Goal: Navigation & Orientation: Find specific page/section

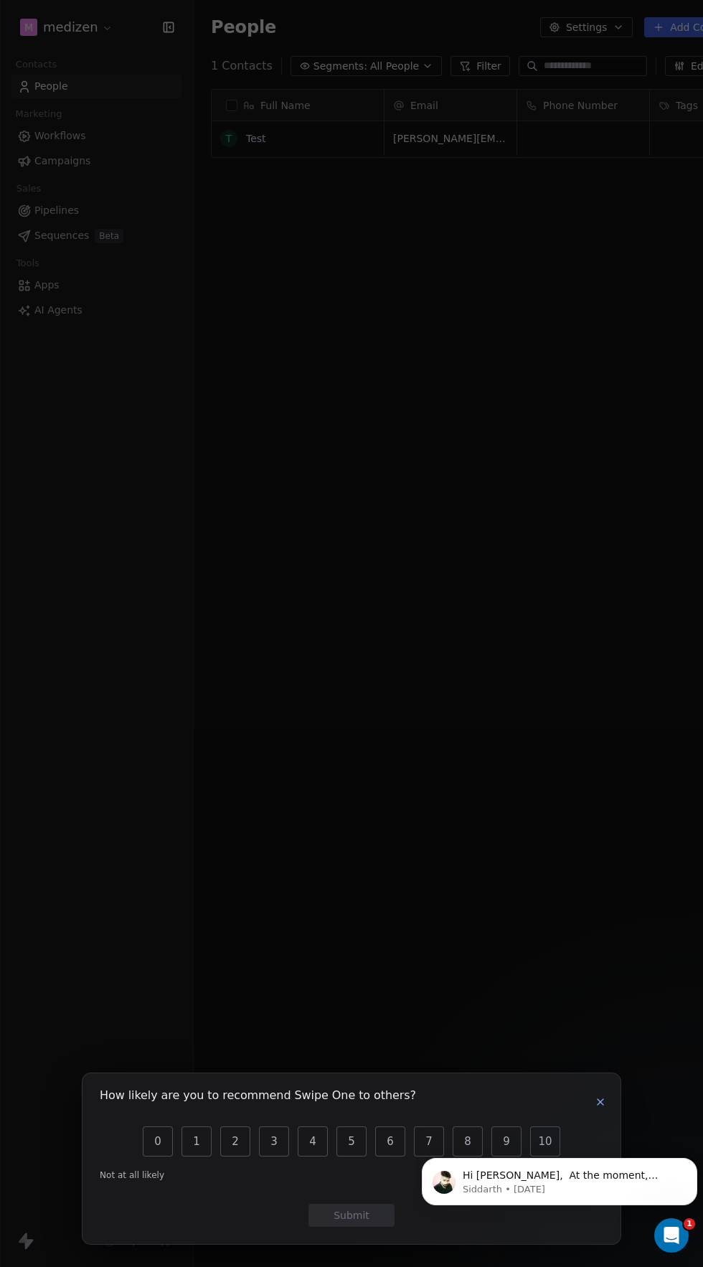
click at [603, 1107] on icon "button" at bounding box center [600, 1101] width 11 height 11
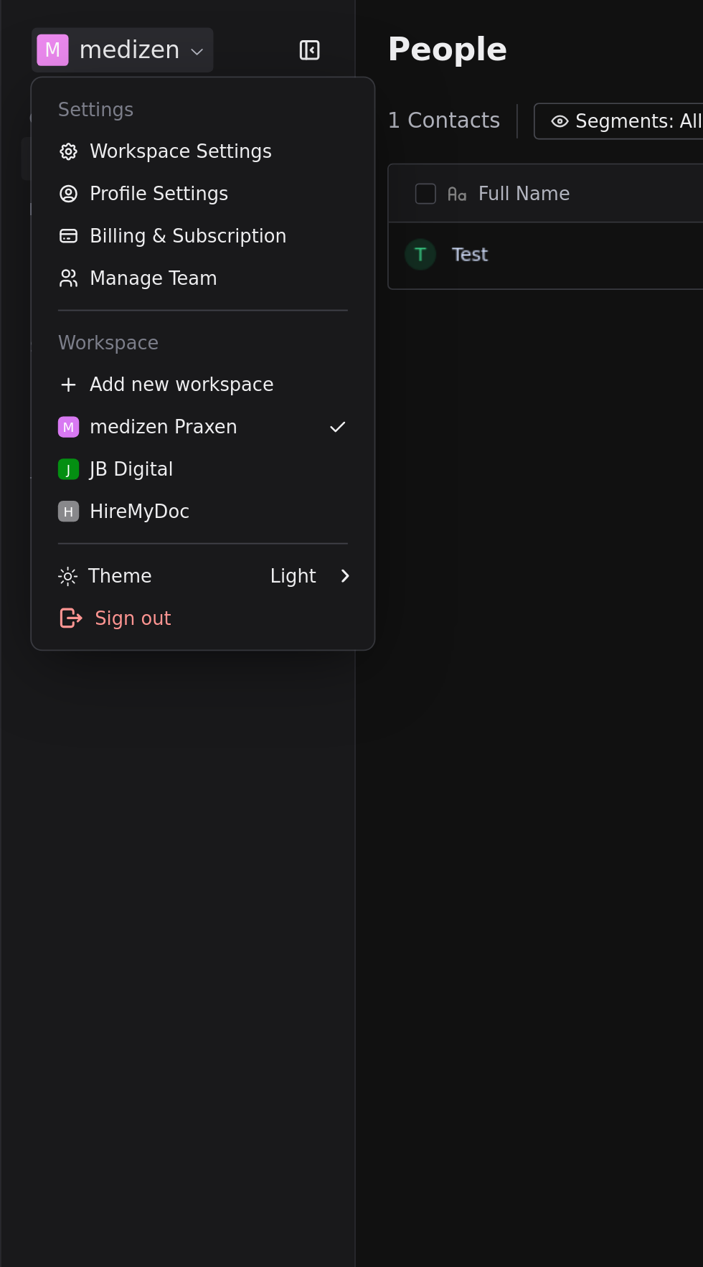
click at [65, 35] on html "m medizen Contacts People Marketing Workflows Campaigns Sales Pipelines Sequenc…" at bounding box center [351, 633] width 703 height 1267
click at [50, 255] on div "J JB Digital" at bounding box center [63, 255] width 63 height 14
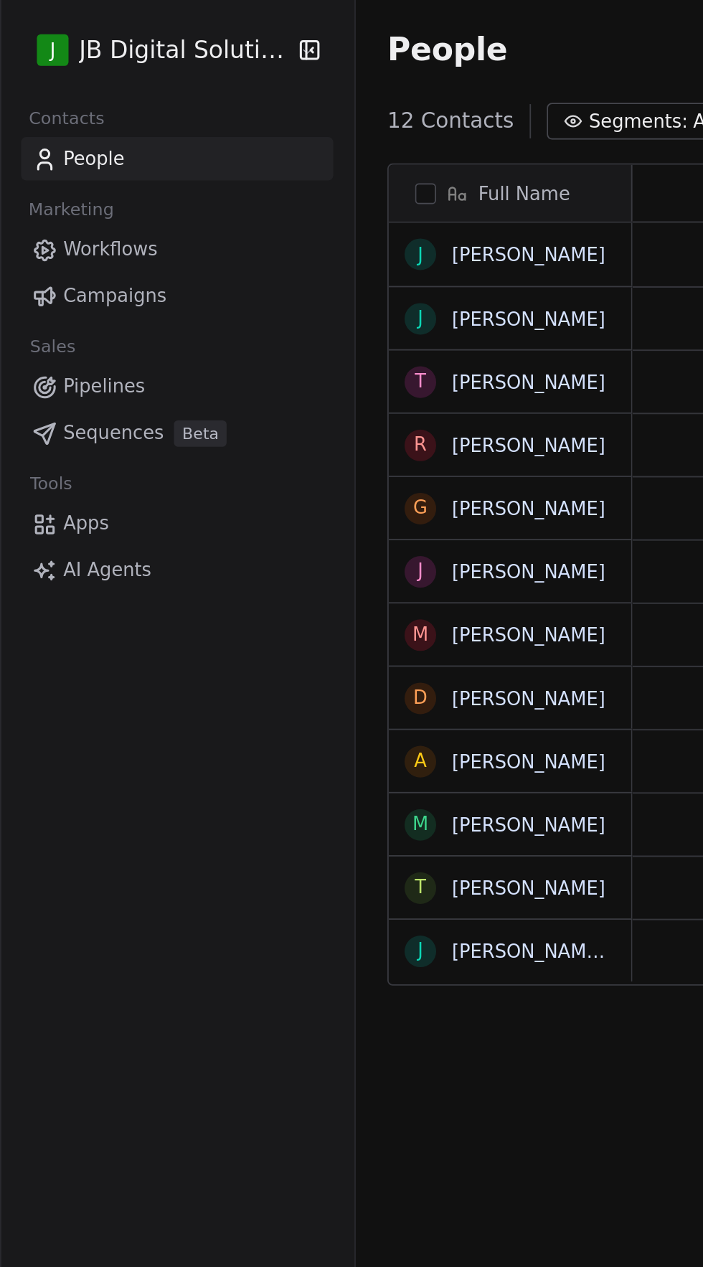
scroll to position [1212, 591]
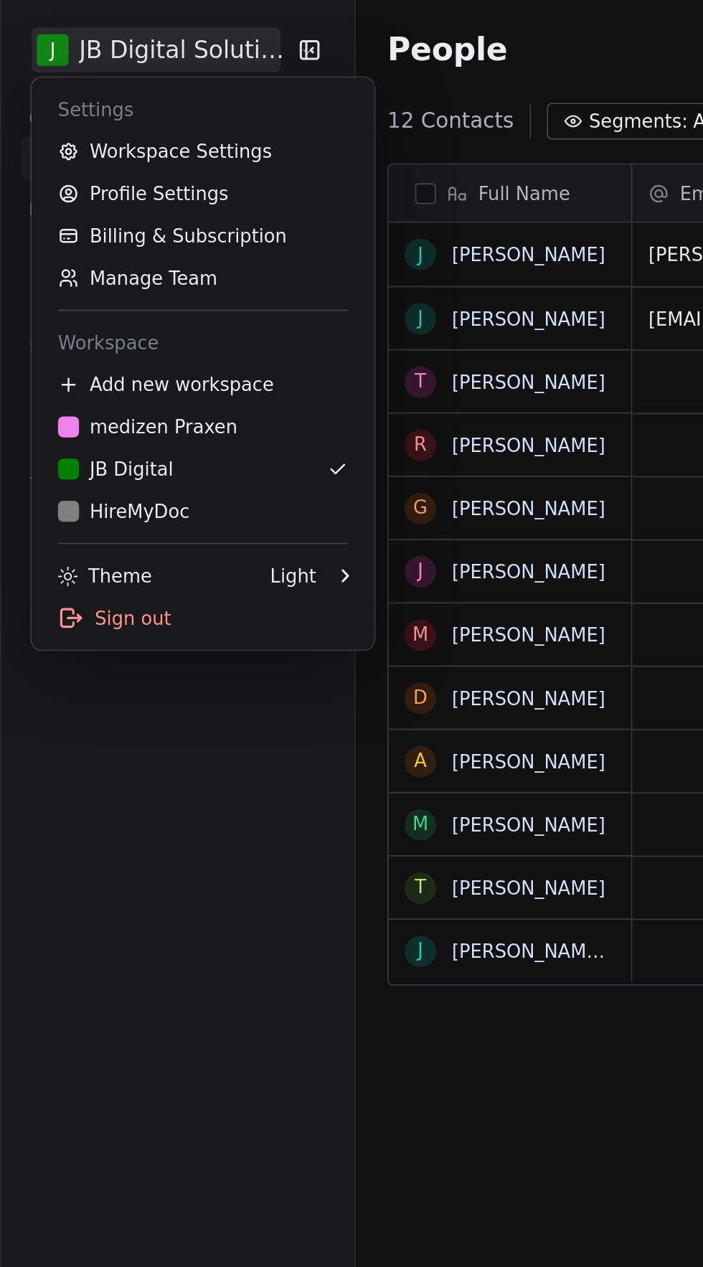
click at [77, 34] on html "J JB Digital Solutions GmbH Contacts People Marketing Workflows Campaigns Sales…" at bounding box center [351, 633] width 703 height 1267
click at [55, 282] on div "H HireMyDoc" at bounding box center [68, 278] width 72 height 14
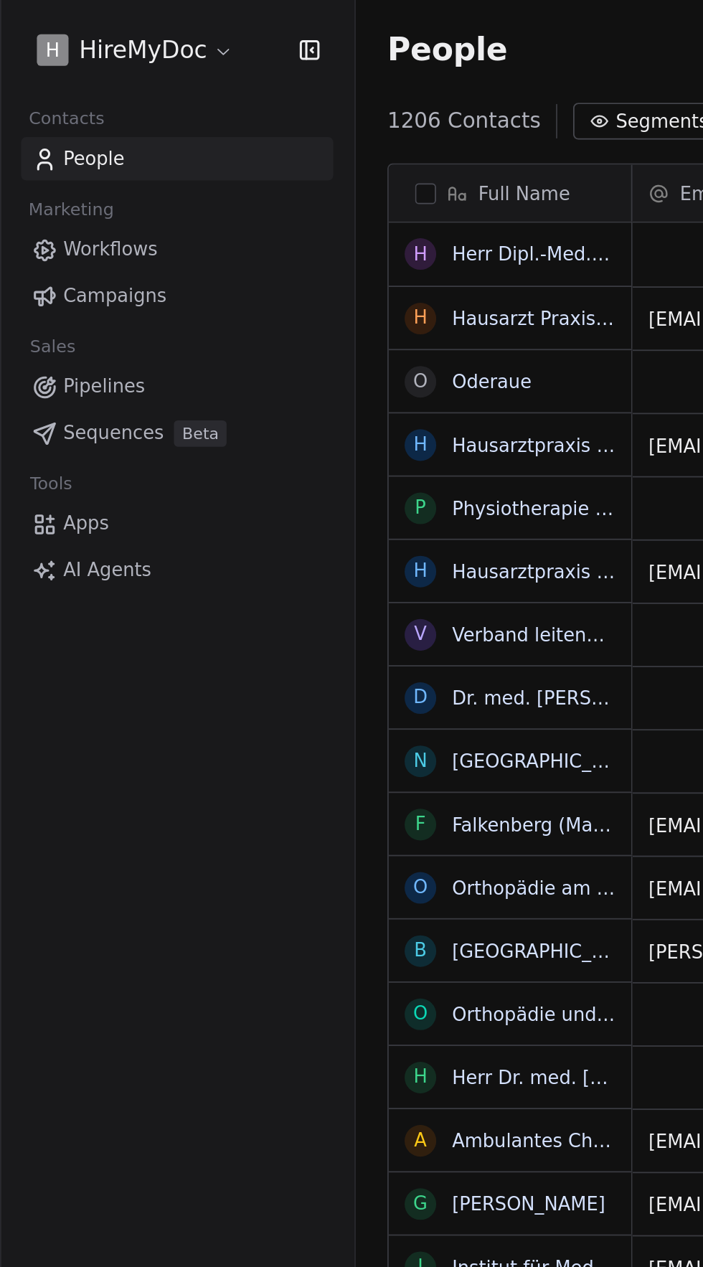
scroll to position [1212, 604]
click at [51, 126] on link "Workflows" at bounding box center [96, 136] width 170 height 24
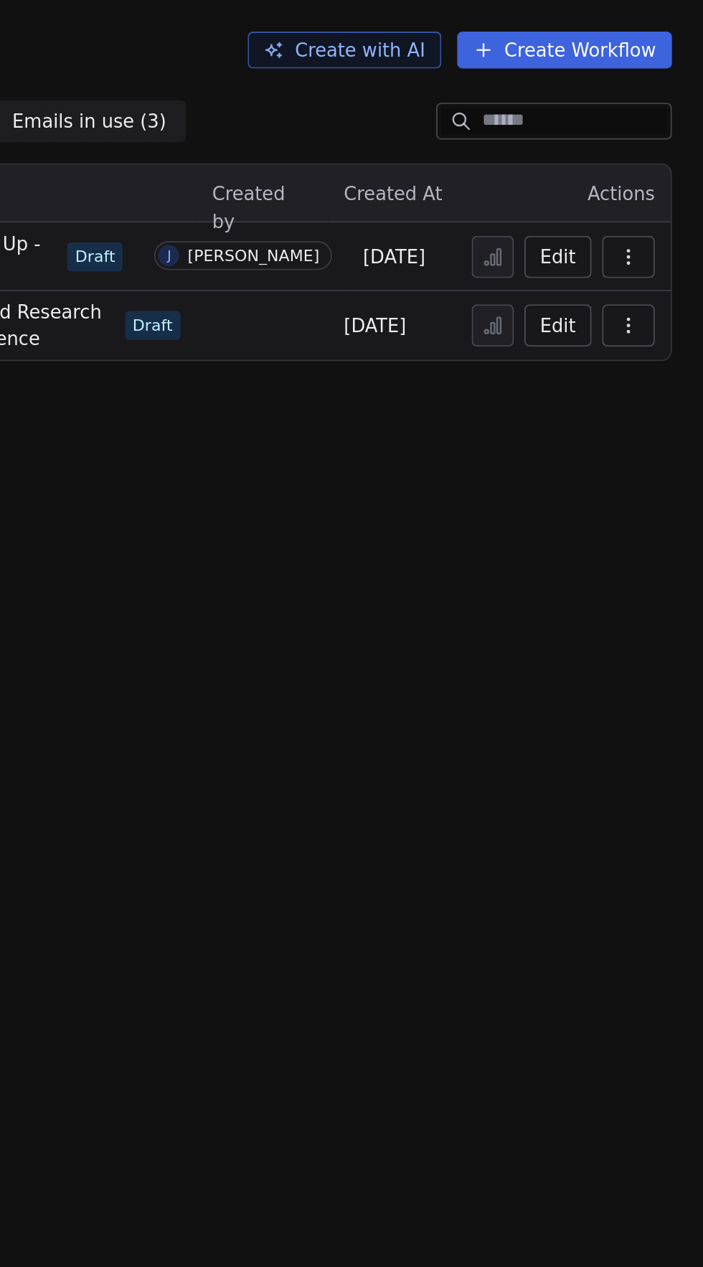
click at [616, 131] on button "Edit" at bounding box center [624, 139] width 37 height 23
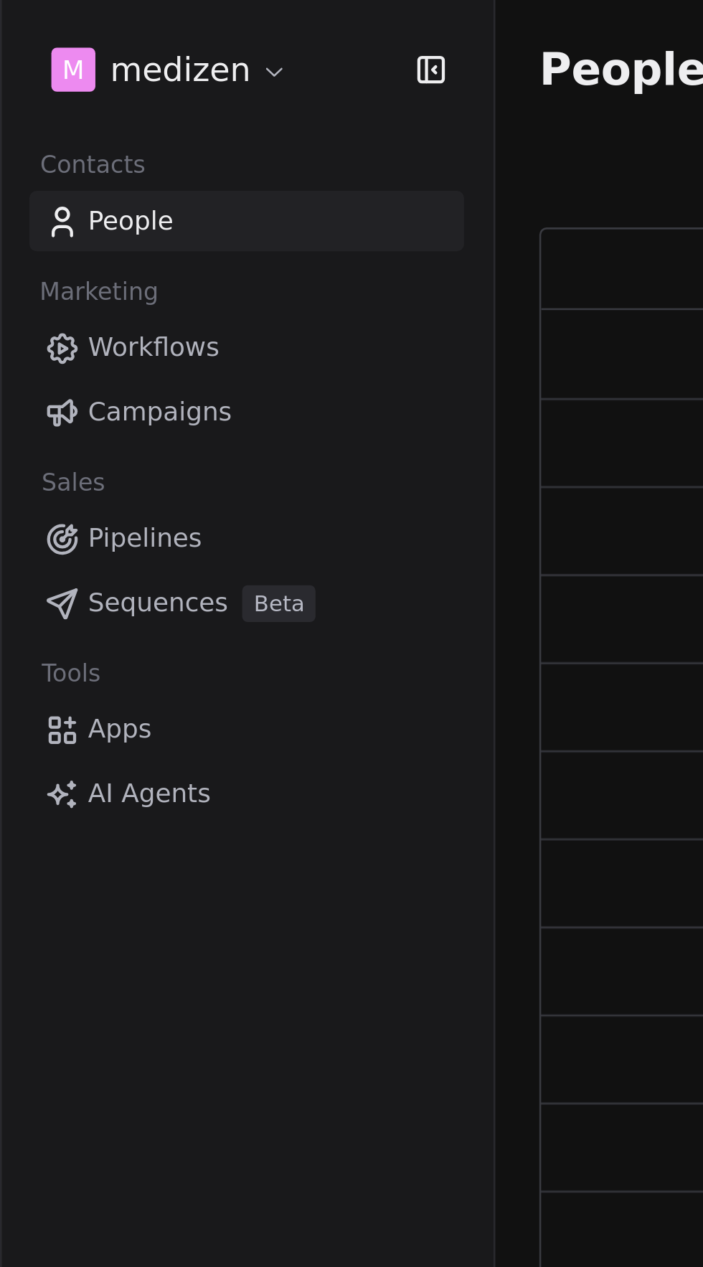
click at [47, 207] on span "Pipelines" at bounding box center [56, 210] width 44 height 15
